Goal: Information Seeking & Learning: Learn about a topic

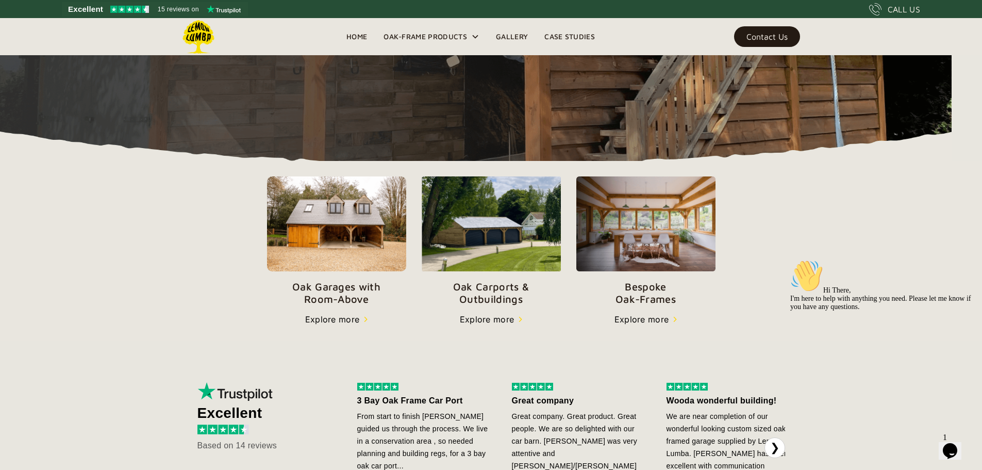
scroll to position [258, 0]
click at [267, 306] on p "Oak Garages with   Room-Above" at bounding box center [336, 293] width 139 height 25
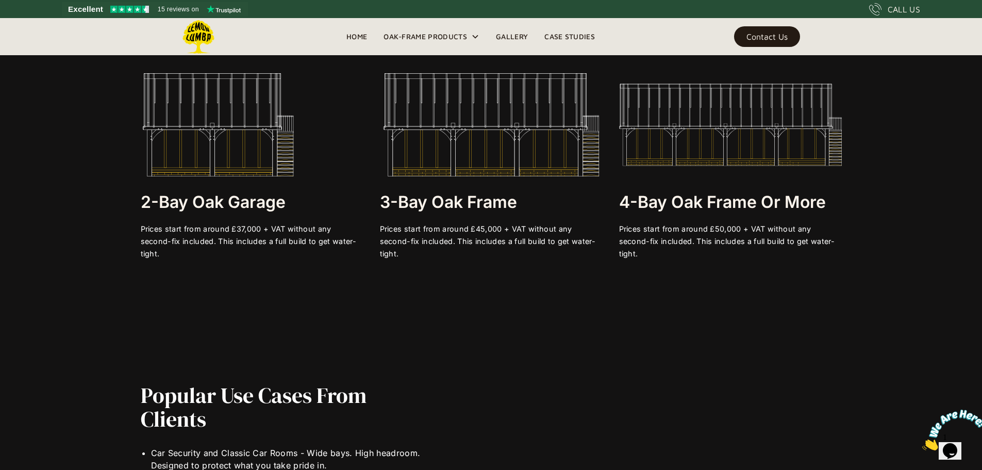
click at [209, 149] on img at bounding box center [218, 124] width 155 height 103
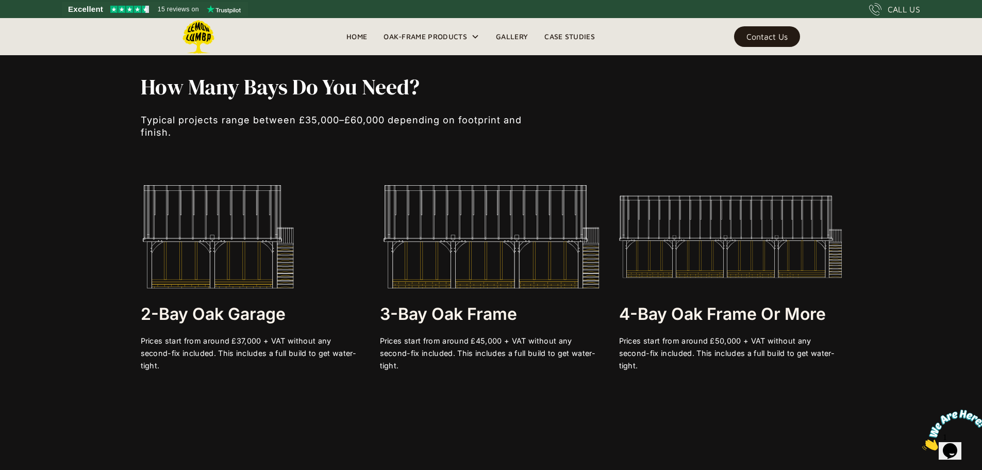
click at [216, 299] on div "2-bay Oak Garage Prices start from around £37,000 + VAT without any second-fix …" at bounding box center [252, 278] width 223 height 187
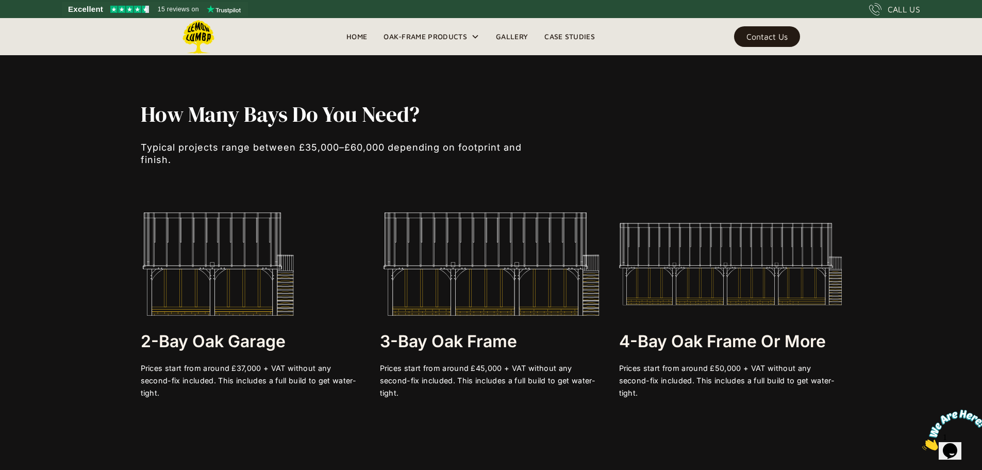
click at [216, 299] on img at bounding box center [218, 263] width 155 height 103
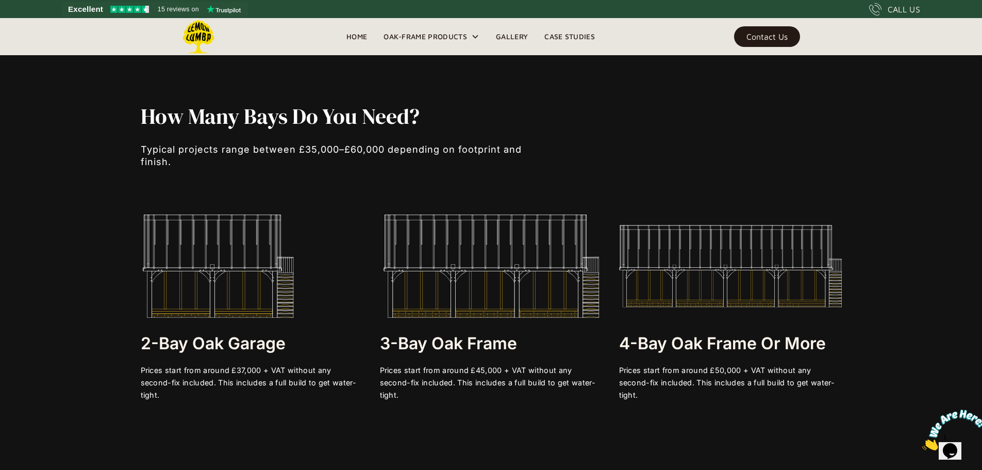
click at [216, 299] on img at bounding box center [218, 265] width 155 height 103
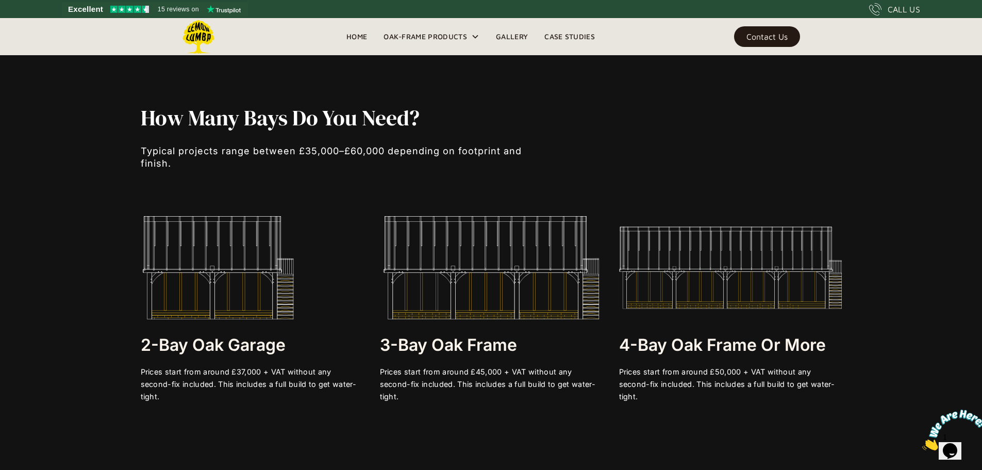
scroll to position [2020, 0]
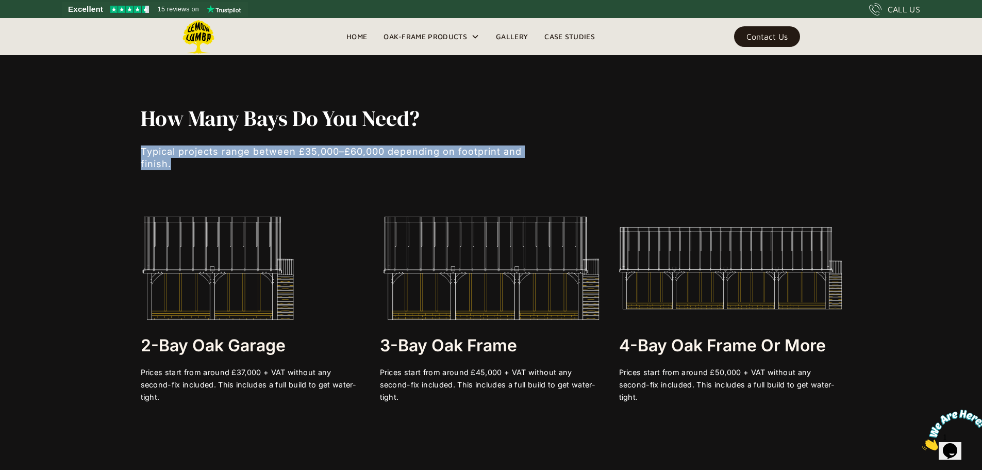
drag, startPoint x: 157, startPoint y: 173, endPoint x: 452, endPoint y: 189, distance: 295.3
click at [445, 189] on div "How Many Bays Do You Need? Typical projects range between £35,000–£60,000 depen…" at bounding box center [491, 255] width 982 height 421
click at [459, 186] on div at bounding box center [347, 177] width 412 height 15
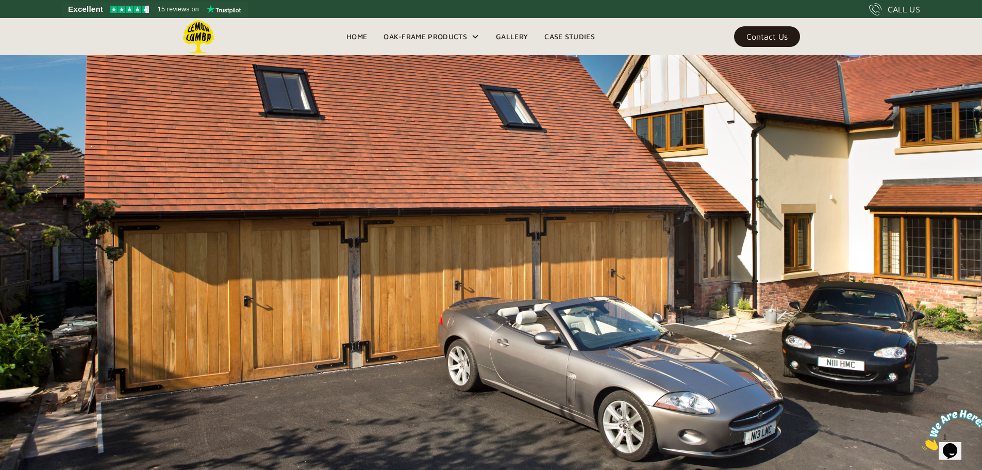
scroll to position [758, 0]
